Goal: Find specific page/section: Find specific page/section

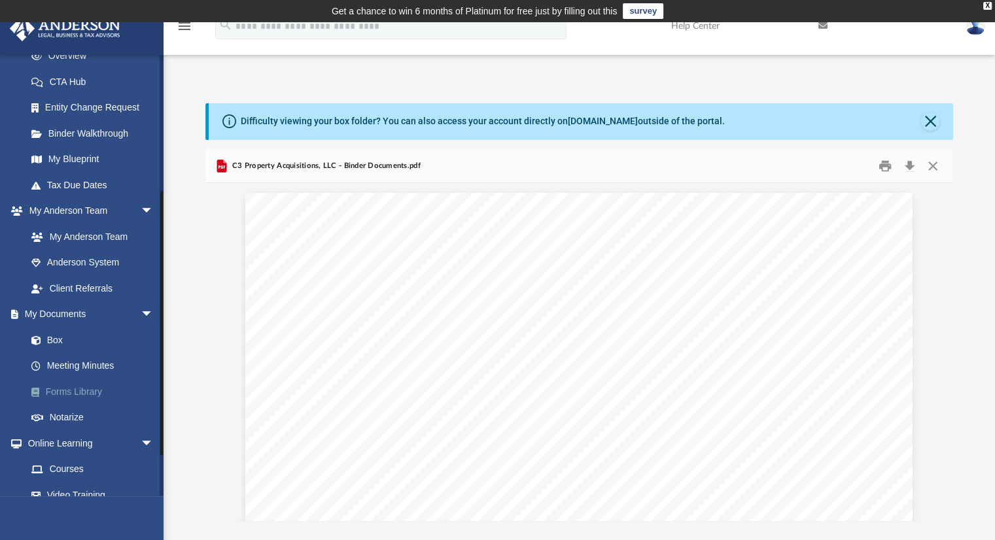
scroll to position [262, 0]
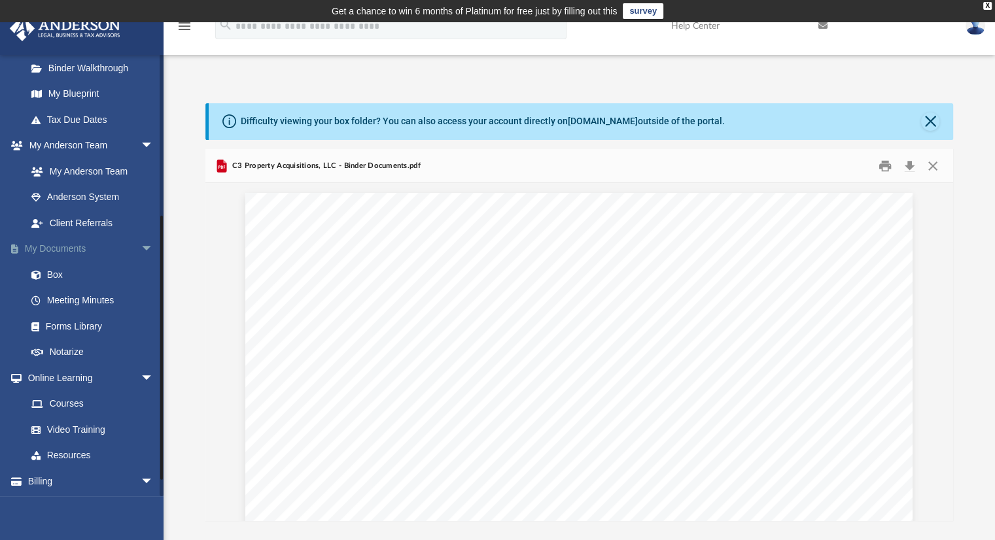
click at [50, 246] on link "My Documents arrow_drop_down" at bounding box center [91, 249] width 164 height 26
click at [58, 275] on link "Box" at bounding box center [95, 275] width 155 height 26
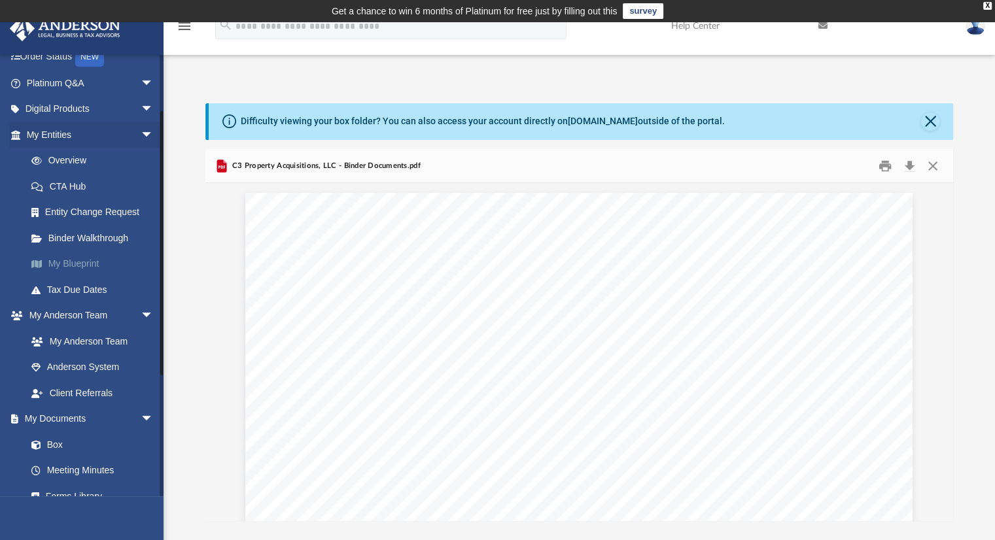
scroll to position [0, 0]
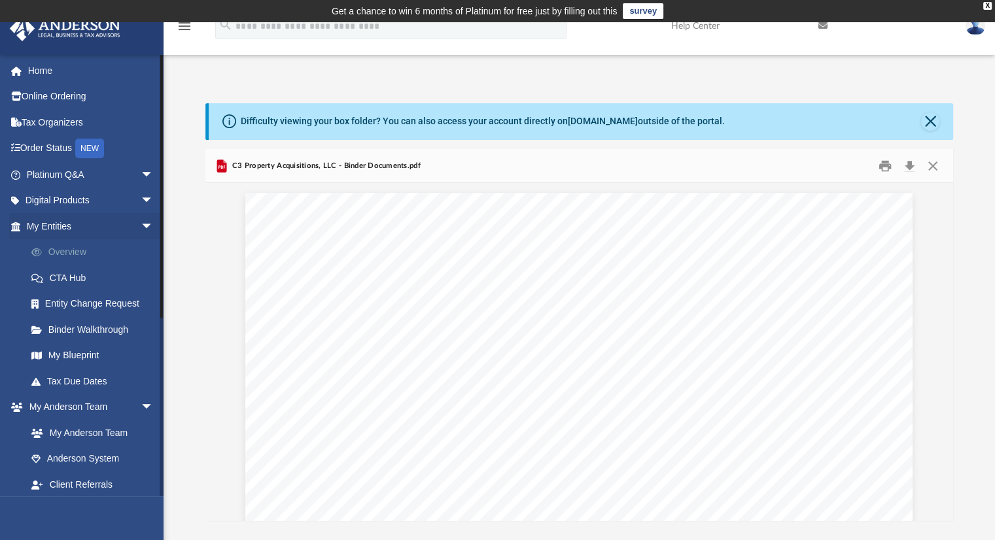
click at [62, 253] on link "Overview" at bounding box center [95, 252] width 155 height 26
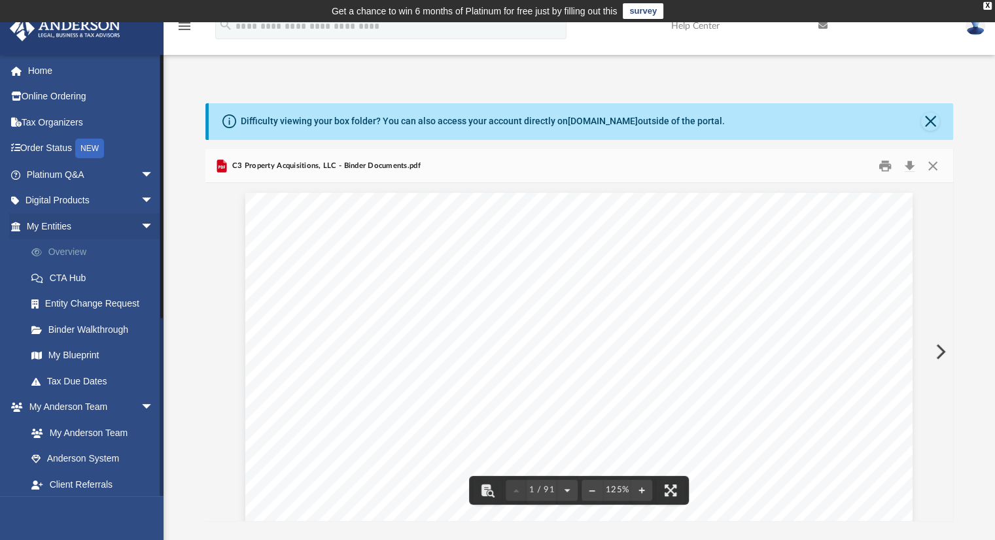
click at [66, 249] on link "Overview" at bounding box center [95, 252] width 155 height 26
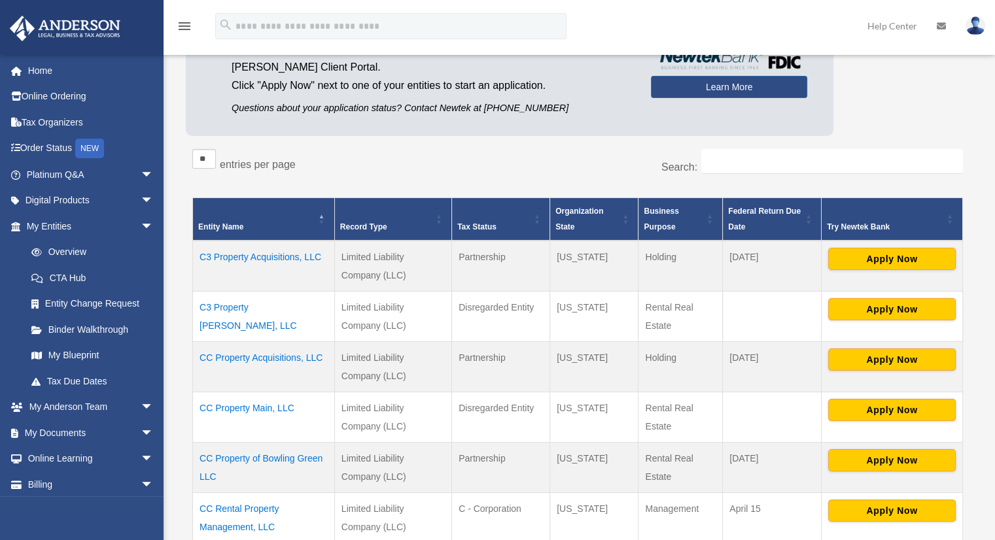
scroll to position [153, 0]
click at [255, 305] on td "C3 Property [PERSON_NAME], LLC" at bounding box center [264, 316] width 142 height 50
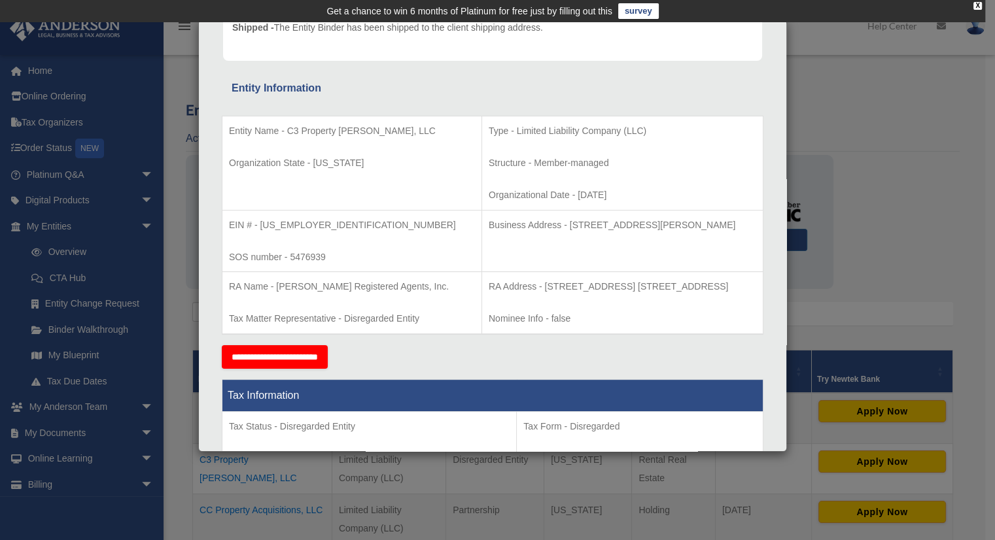
scroll to position [196, 0]
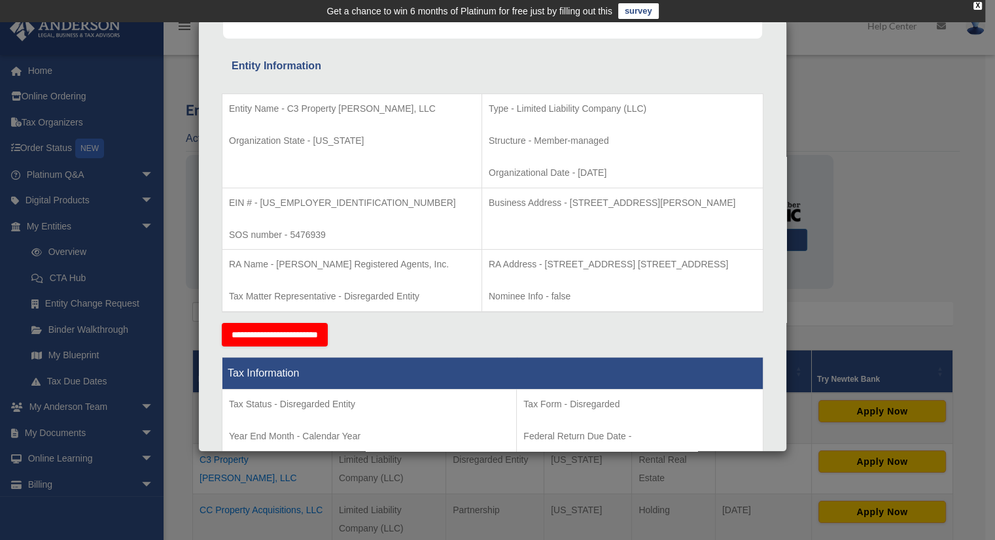
click at [884, 118] on div "Details × Articles Sent Organizational Date" at bounding box center [497, 270] width 995 height 540
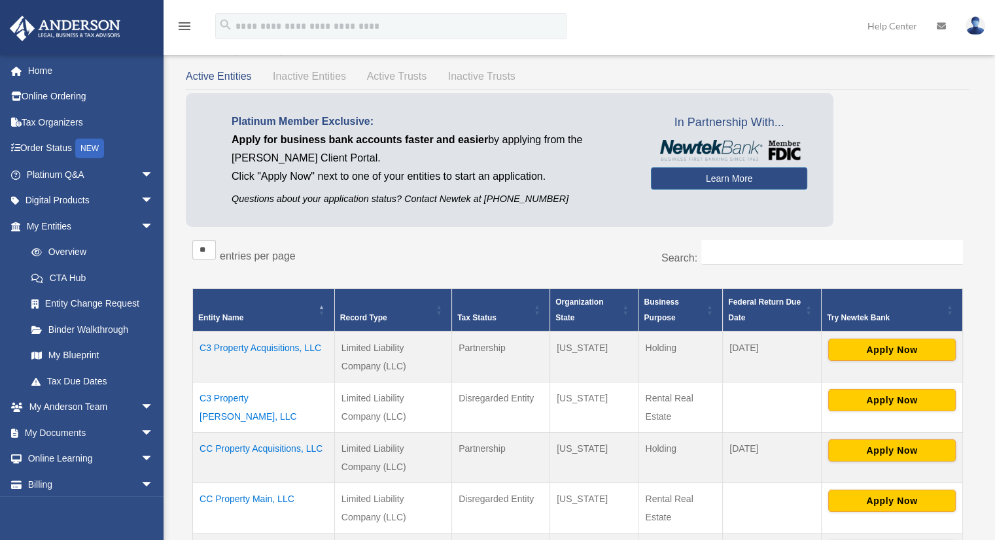
scroll to position [65, 0]
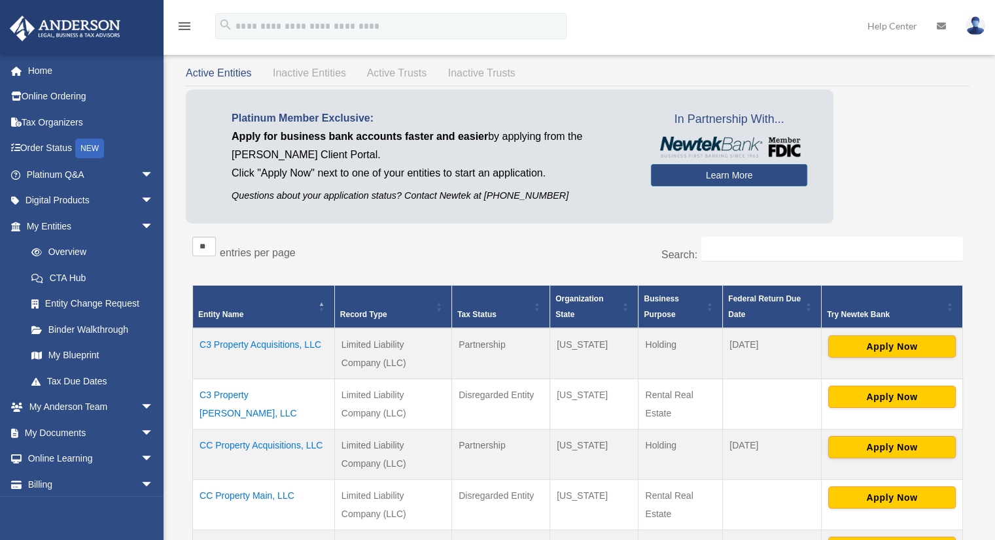
click at [245, 394] on td "C3 Property Palmer, LLC" at bounding box center [264, 404] width 142 height 50
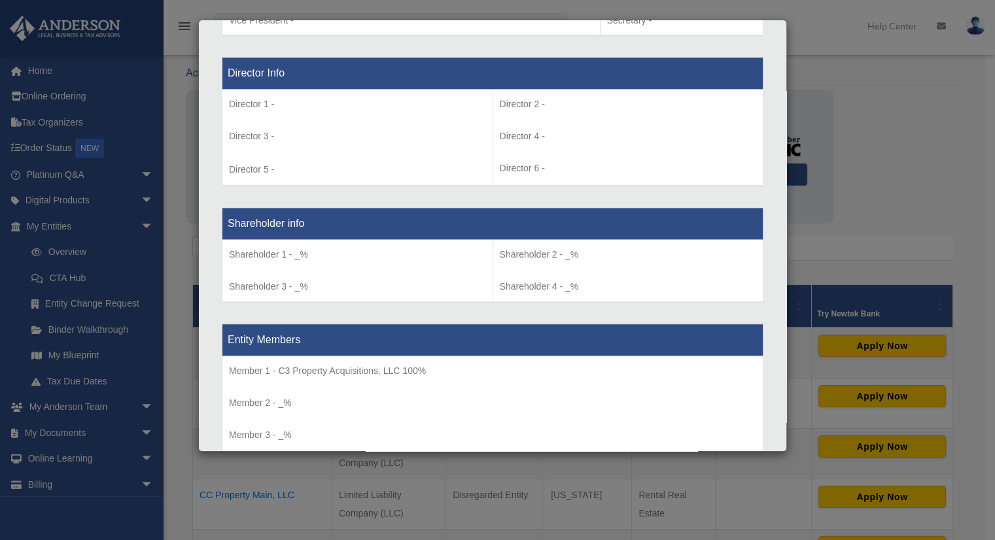
scroll to position [862, 0]
